Goal: Task Accomplishment & Management: Complete application form

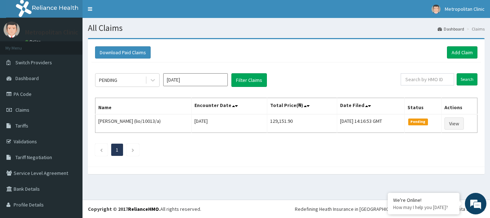
click at [345, 161] on div "PENDING Oct 2025 Filter Claims Search Name Encounter Date Total Price(₦) Date F…" at bounding box center [286, 112] width 390 height 100
click at [350, 77] on div "PENDING Oct 2025 Filter Claims" at bounding box center [248, 80] width 306 height 14
click at [30, 94] on link "PA Code" at bounding box center [41, 94] width 82 height 16
click at [464, 51] on link "Add Claim" at bounding box center [462, 52] width 30 height 12
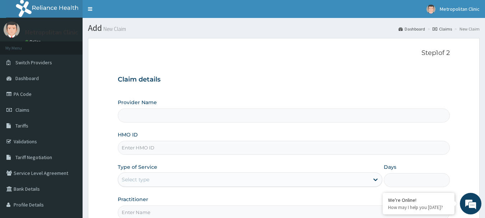
type input "Metropolitan Clinic"
click at [190, 149] on input "HMO ID" at bounding box center [284, 148] width 332 height 14
type input "BIE/10020/A"
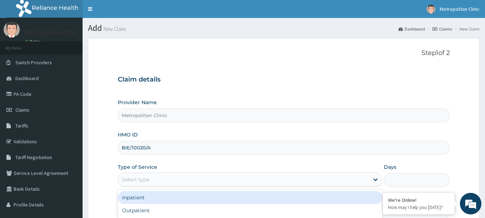
click at [302, 178] on div "Select type" at bounding box center [243, 179] width 251 height 11
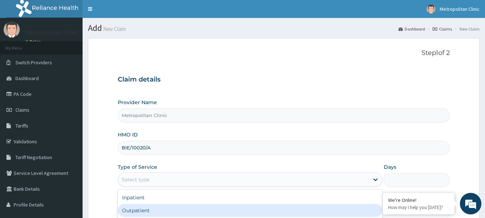
click at [292, 210] on div "Outpatient" at bounding box center [250, 210] width 264 height 13
type input "1"
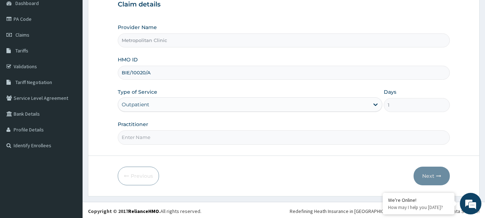
scroll to position [77, 0]
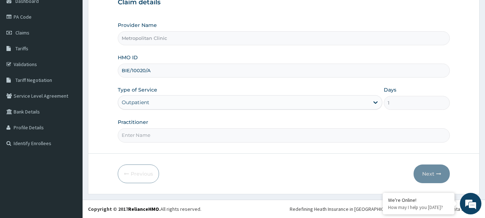
click at [310, 132] on input "Practitioner" at bounding box center [284, 135] width 332 height 14
type input "DR. EJIMA"
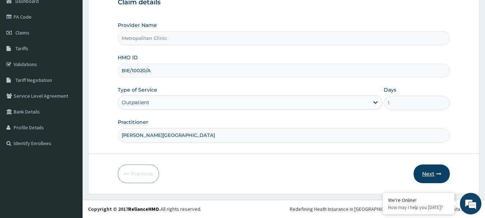
click at [431, 175] on button "Next" at bounding box center [431, 173] width 36 height 19
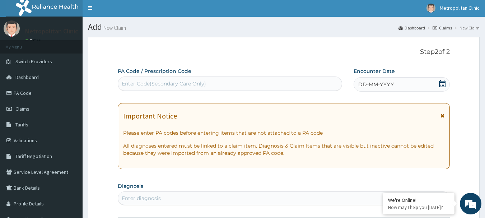
scroll to position [0, 0]
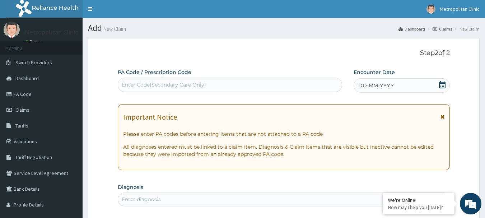
drag, startPoint x: 193, startPoint y: 83, endPoint x: 183, endPoint y: 83, distance: 10.8
click at [182, 83] on div "Enter Code(Secondary Care Only)" at bounding box center [164, 84] width 84 height 7
paste input "PA/3DFA22"
type input "PA/3DFA22"
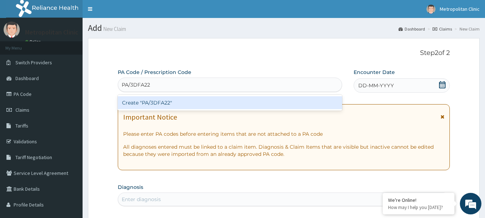
click at [206, 101] on div "Create "PA/3DFA22"" at bounding box center [230, 102] width 225 height 13
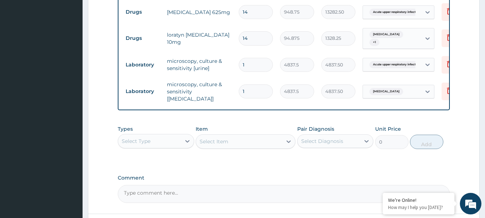
scroll to position [430, 0]
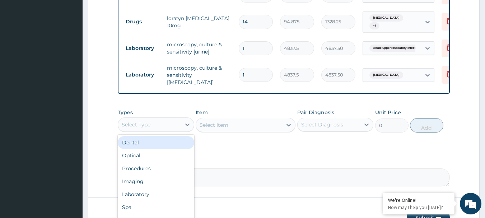
click at [171, 128] on div "Select Type" at bounding box center [149, 124] width 63 height 11
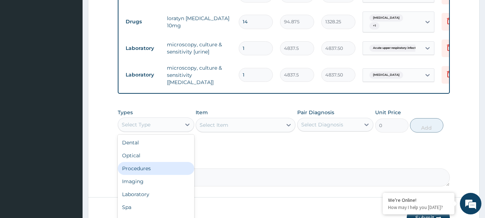
click at [161, 168] on div "Procedures" at bounding box center [156, 168] width 76 height 13
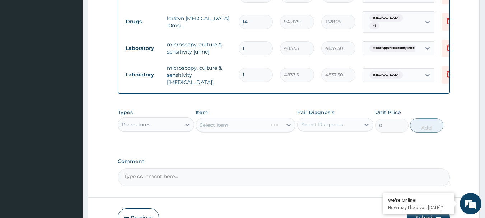
click at [312, 126] on div "Select Diagnosis" at bounding box center [322, 124] width 42 height 7
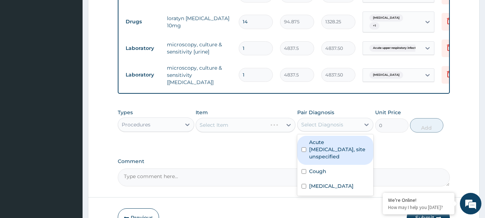
click at [307, 151] on div "Acute upper respiratory infection, site unspecified" at bounding box center [335, 150] width 76 height 29
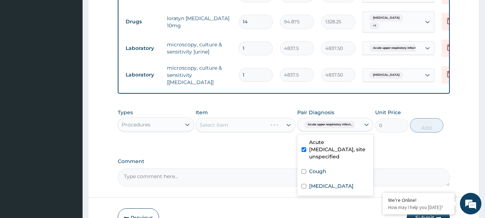
checkbox input "true"
click at [325, 120] on div "Acute upper respiratory infect..." at bounding box center [328, 124] width 63 height 12
click at [327, 119] on div "Acute upper respiratory infect..." at bounding box center [335, 125] width 76 height 14
click at [307, 172] on div "Cough" at bounding box center [335, 172] width 76 height 15
checkbox input "true"
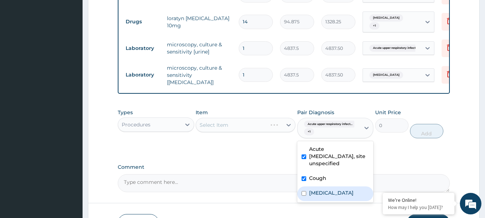
click at [304, 193] on input "checkbox" at bounding box center [303, 193] width 5 height 5
checkbox input "true"
click at [287, 126] on div "Select Item" at bounding box center [245, 125] width 100 height 14
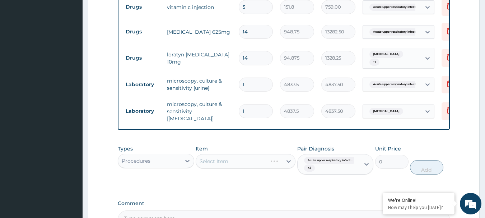
scroll to position [394, 0]
click at [278, 159] on div "Select Item" at bounding box center [239, 160] width 86 height 11
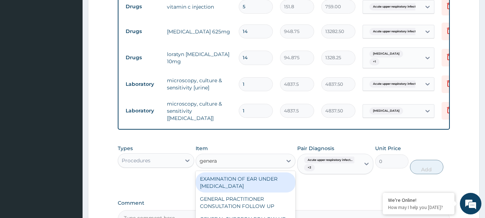
type input "general"
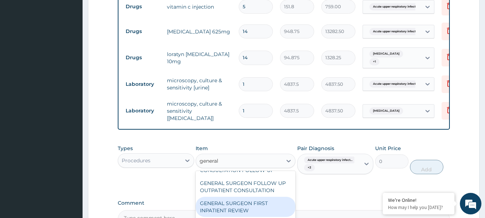
scroll to position [0, 0]
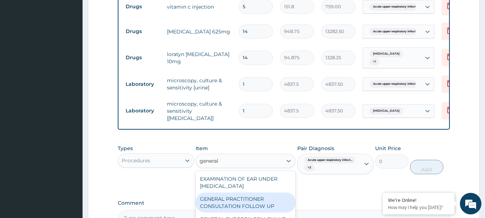
click at [252, 202] on div "GENERAL PRACTITIONER CONSULTATION FOLLOW UP" at bounding box center [245, 202] width 100 height 20
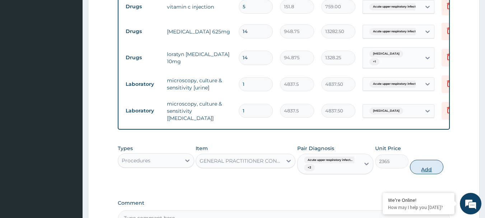
click at [422, 171] on button "Add" at bounding box center [426, 167] width 33 height 14
type input "0"
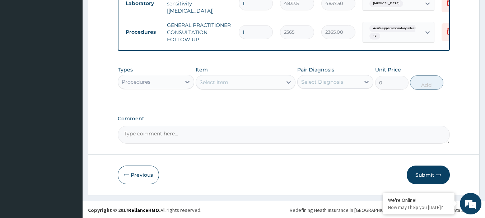
scroll to position [501, 0]
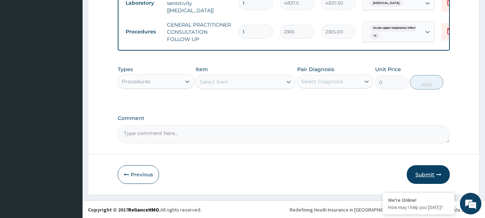
click at [432, 176] on button "Submit" at bounding box center [427, 174] width 43 height 19
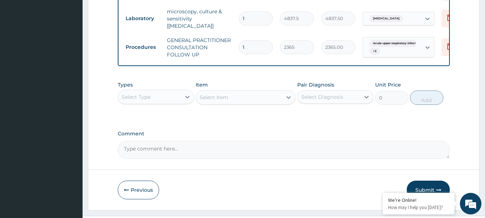
scroll to position [504, 0]
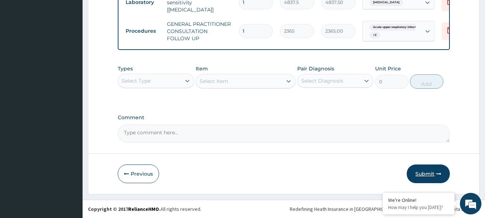
click at [426, 172] on button "Submit" at bounding box center [427, 173] width 43 height 19
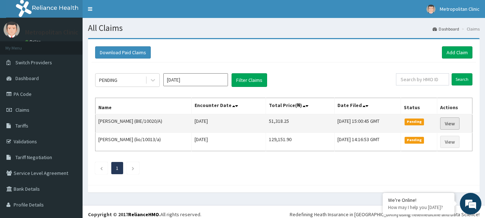
click at [447, 122] on link "View" at bounding box center [449, 123] width 19 height 12
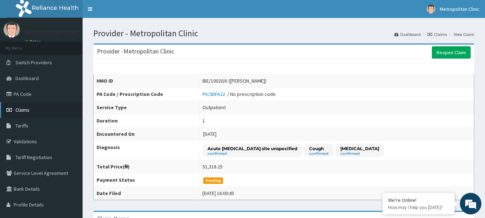
click at [24, 108] on span "Claims" at bounding box center [22, 110] width 14 height 6
click at [19, 112] on span "Claims" at bounding box center [22, 110] width 14 height 6
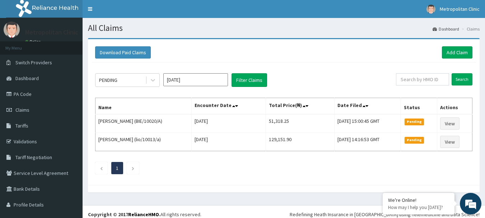
click at [194, 82] on input "[DATE]" at bounding box center [195, 79] width 65 height 13
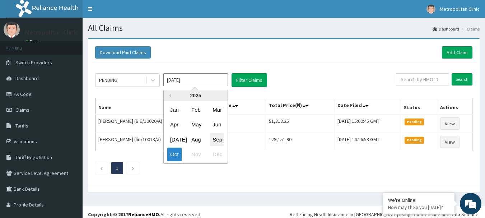
click at [219, 139] on div "Sep" at bounding box center [216, 139] width 14 height 13
type input "Sep 2025"
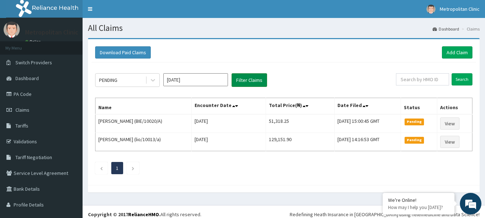
click at [243, 80] on button "Filter Claims" at bounding box center [249, 80] width 36 height 14
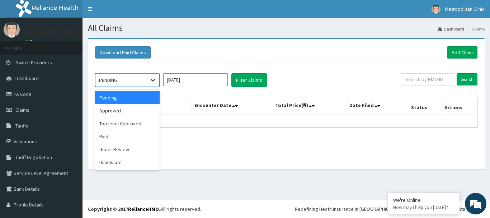
click at [156, 78] on div at bounding box center [152, 80] width 13 height 13
click at [131, 148] on div "Under Review" at bounding box center [127, 149] width 65 height 13
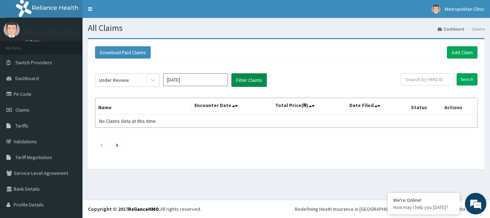
click at [249, 83] on button "Filter Claims" at bounding box center [249, 80] width 36 height 14
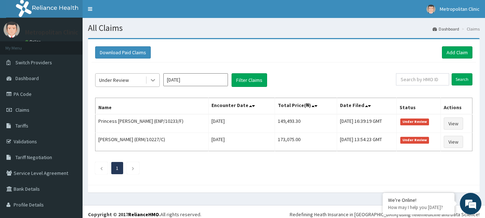
click at [154, 80] on icon at bounding box center [153, 80] width 4 height 3
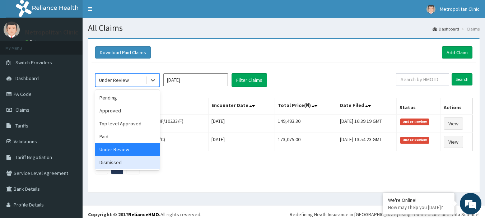
click at [136, 163] on div "Dismissed" at bounding box center [127, 162] width 65 height 13
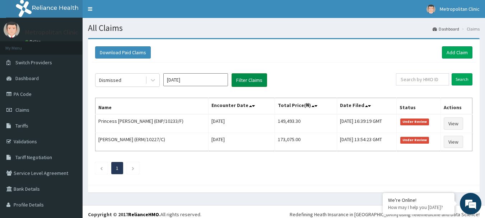
click at [240, 85] on button "Filter Claims" at bounding box center [249, 80] width 36 height 14
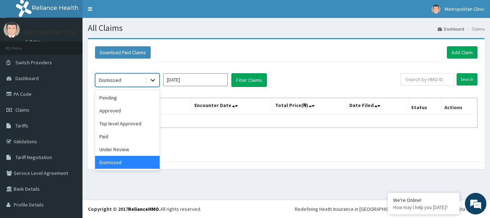
click at [157, 80] on div at bounding box center [152, 80] width 13 height 13
click at [142, 115] on div "Approved" at bounding box center [127, 110] width 65 height 13
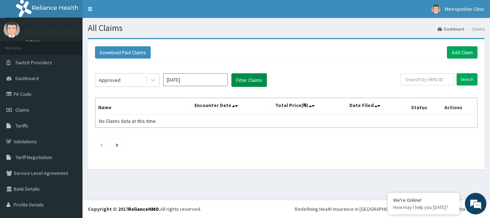
click at [252, 80] on button "Filter Claims" at bounding box center [249, 80] width 36 height 14
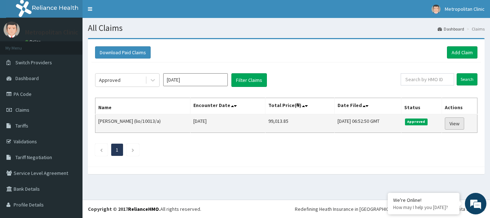
click at [445, 123] on link "View" at bounding box center [454, 123] width 19 height 12
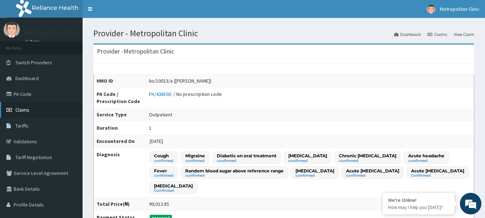
click at [27, 108] on span "Claims" at bounding box center [22, 110] width 14 height 6
